Goal: Task Accomplishment & Management: Use online tool/utility

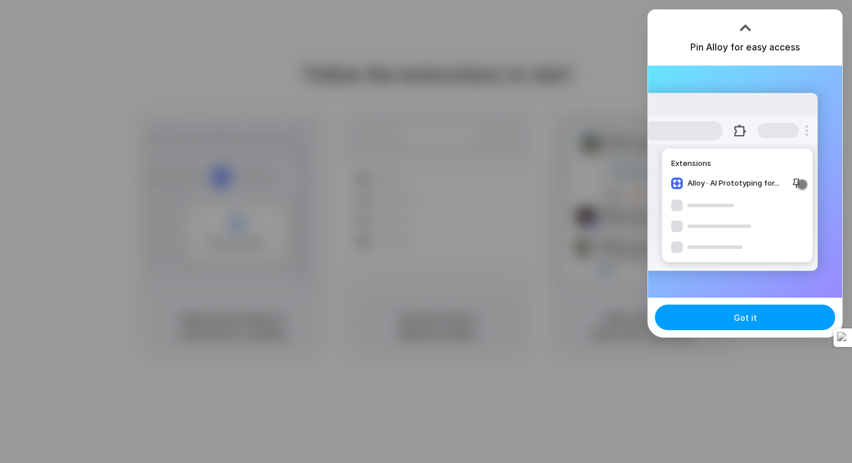
click at [713, 311] on button "Got it" at bounding box center [745, 317] width 180 height 26
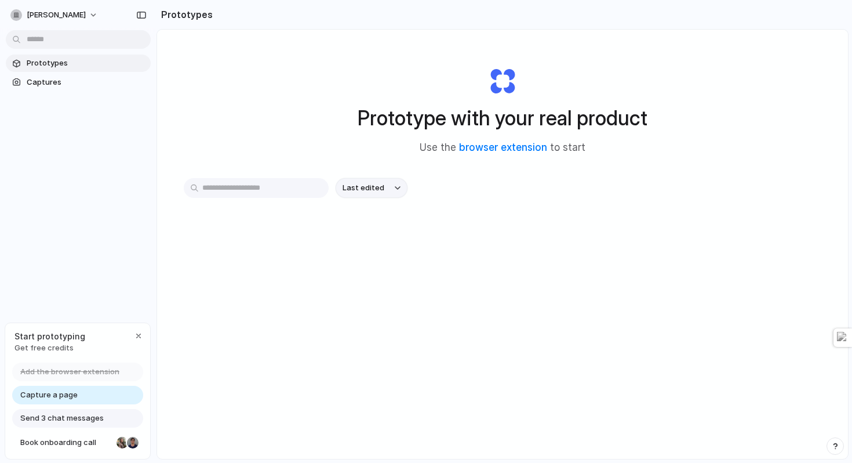
click at [391, 186] on button "Last edited" at bounding box center [372, 188] width 72 height 20
click at [269, 243] on div "Last edited Last created Alphabetical" at bounding box center [426, 231] width 852 height 463
click at [265, 188] on input "text" at bounding box center [256, 188] width 145 height 20
type input "**********"
click at [93, 14] on button "[PERSON_NAME]" at bounding box center [55, 15] width 98 height 19
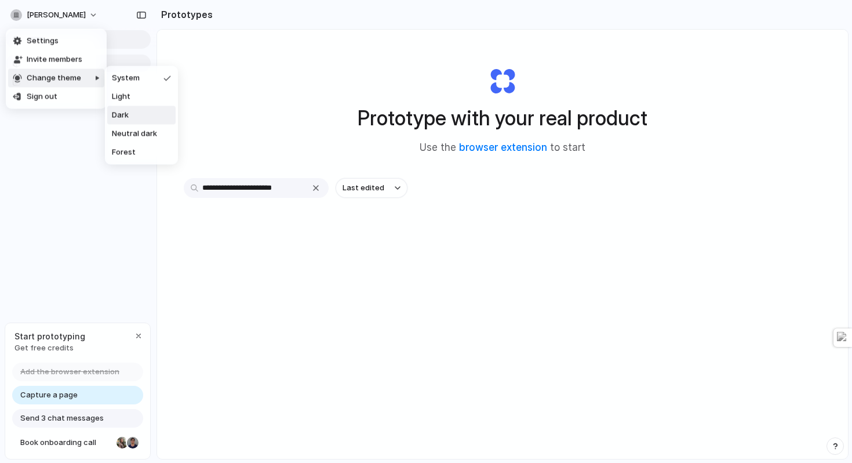
click at [119, 119] on span "Dark" at bounding box center [120, 116] width 17 height 12
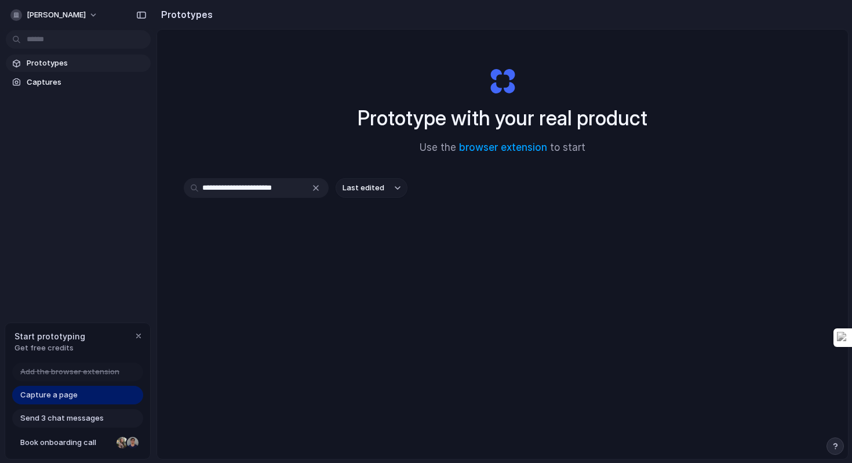
click at [426, 231] on div at bounding box center [426, 231] width 0 height 0
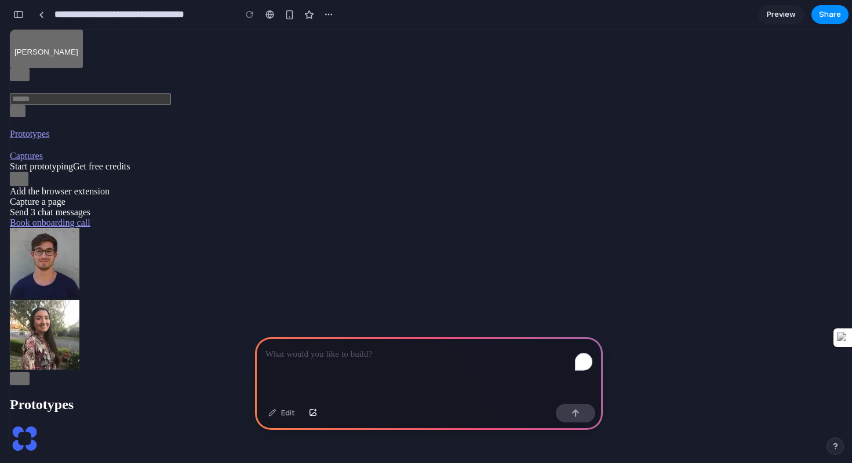
click at [389, 371] on div "To enrich screen reader interactions, please activate Accessibility in Grammarl…" at bounding box center [429, 368] width 348 height 62
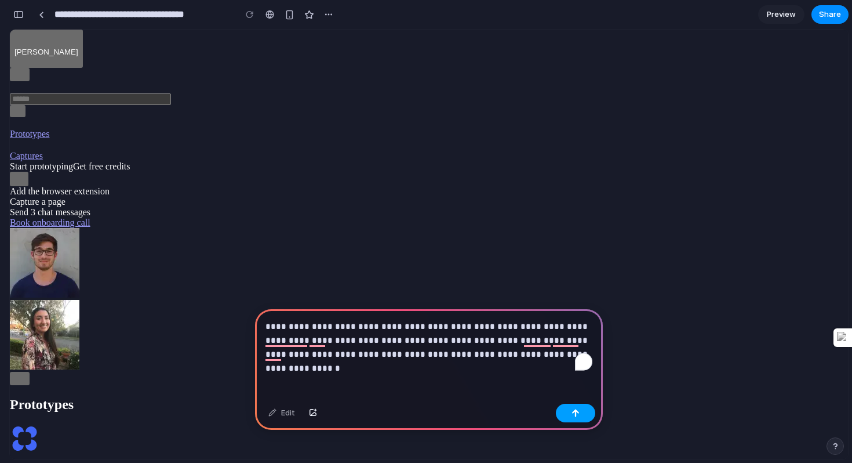
click at [571, 417] on button "button" at bounding box center [575, 412] width 39 height 19
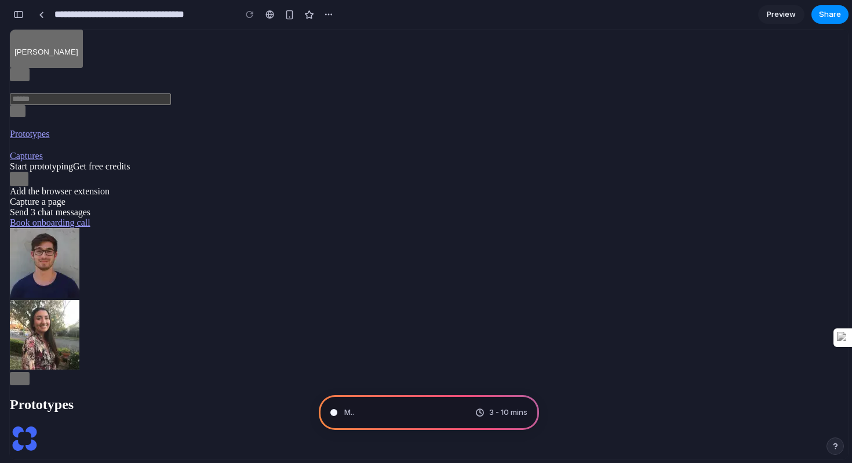
type input "**********"
